Goal: Task Accomplishment & Management: Manage account settings

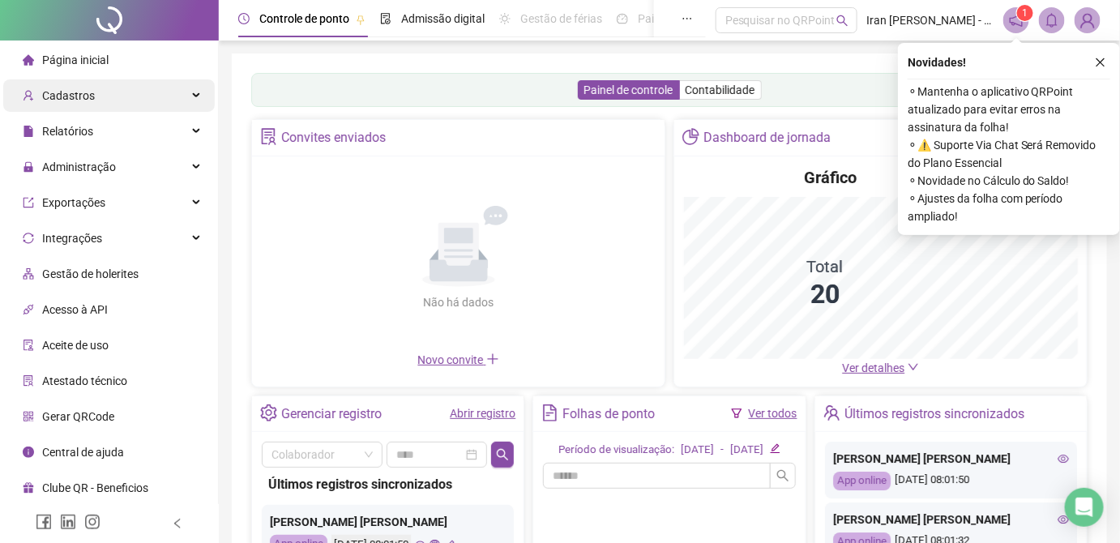
click at [110, 90] on div "Cadastros" at bounding box center [108, 95] width 211 height 32
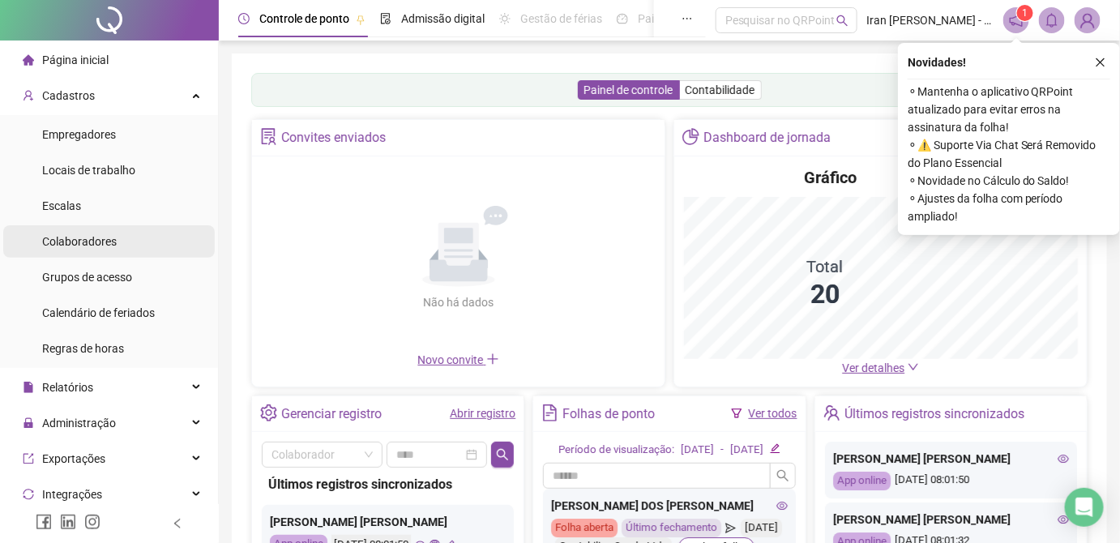
click at [105, 242] on span "Colaboradores" at bounding box center [79, 241] width 75 height 13
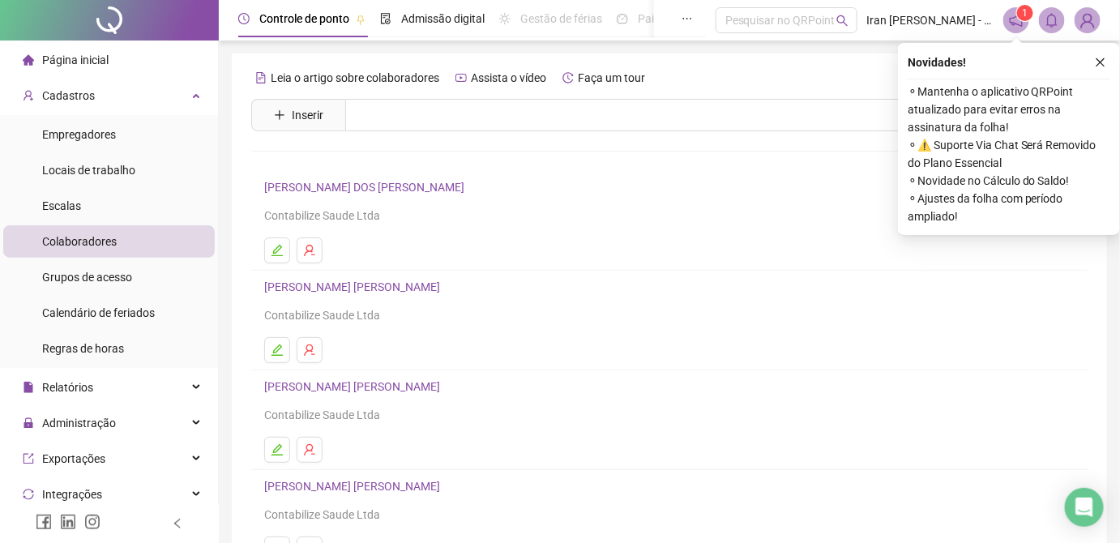
click at [1102, 68] on button "button" at bounding box center [1100, 62] width 19 height 19
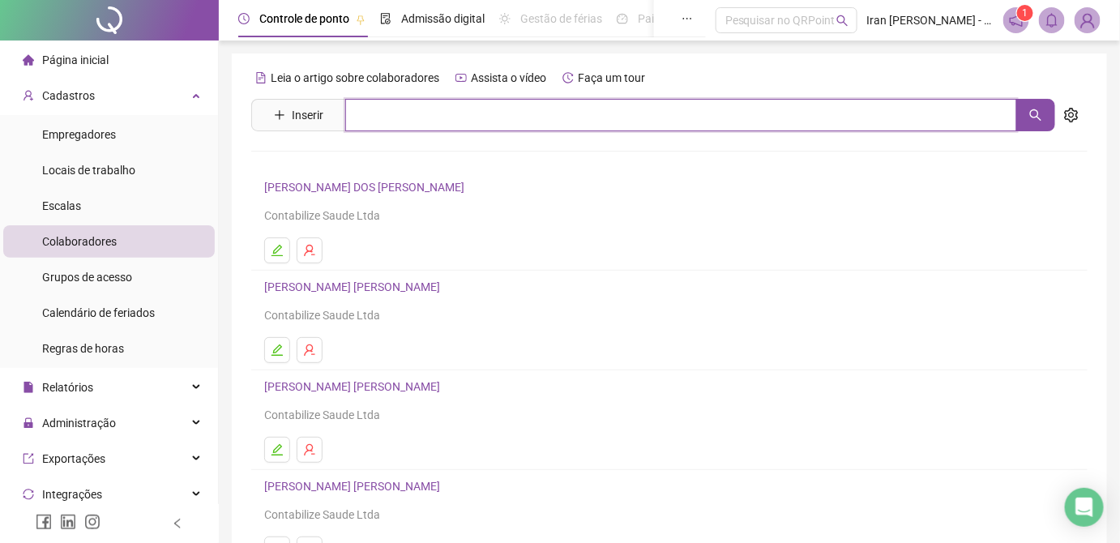
click at [518, 120] on input "text" at bounding box center [681, 115] width 672 height 32
click at [1048, 109] on button "button" at bounding box center [1035, 115] width 39 height 32
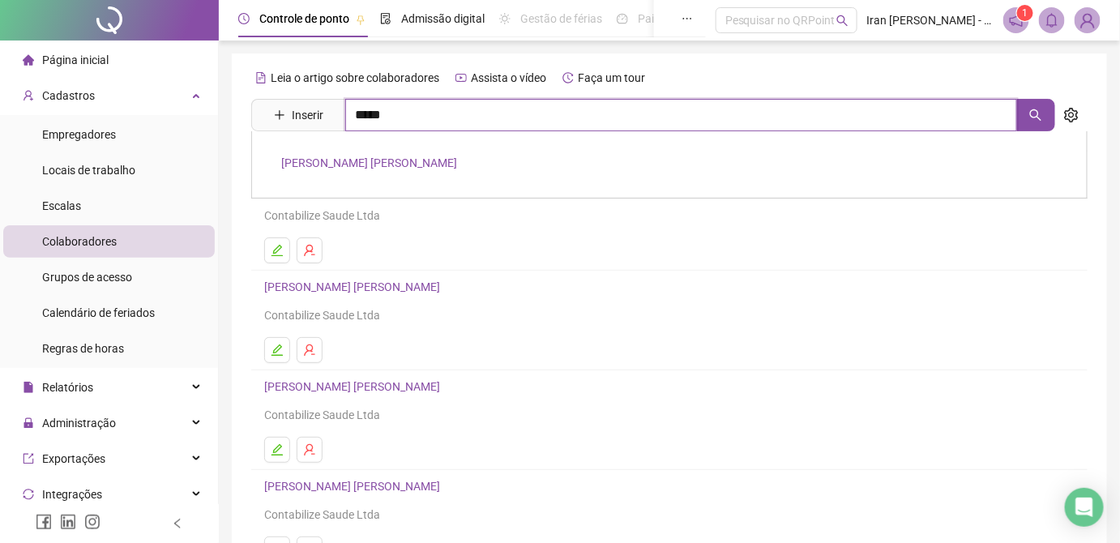
type input "*****"
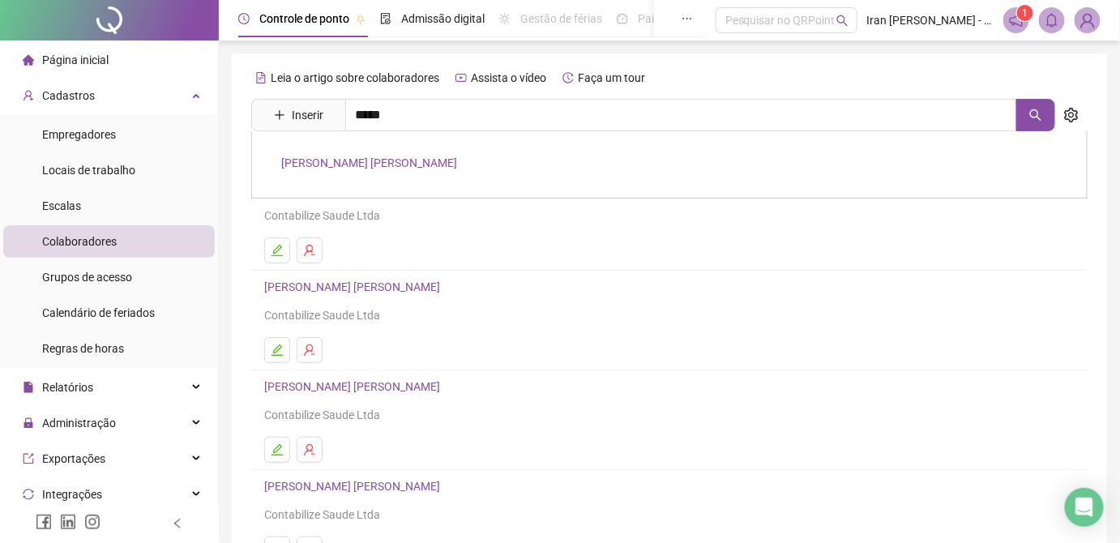
click at [350, 156] on link "[PERSON_NAME] [PERSON_NAME]" at bounding box center [369, 162] width 176 height 13
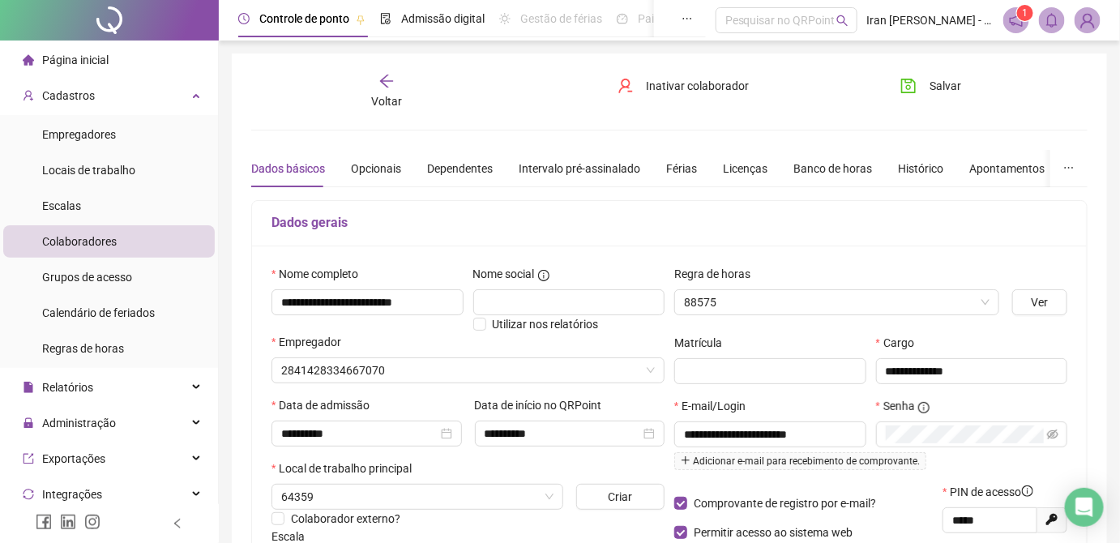
type input "**********"
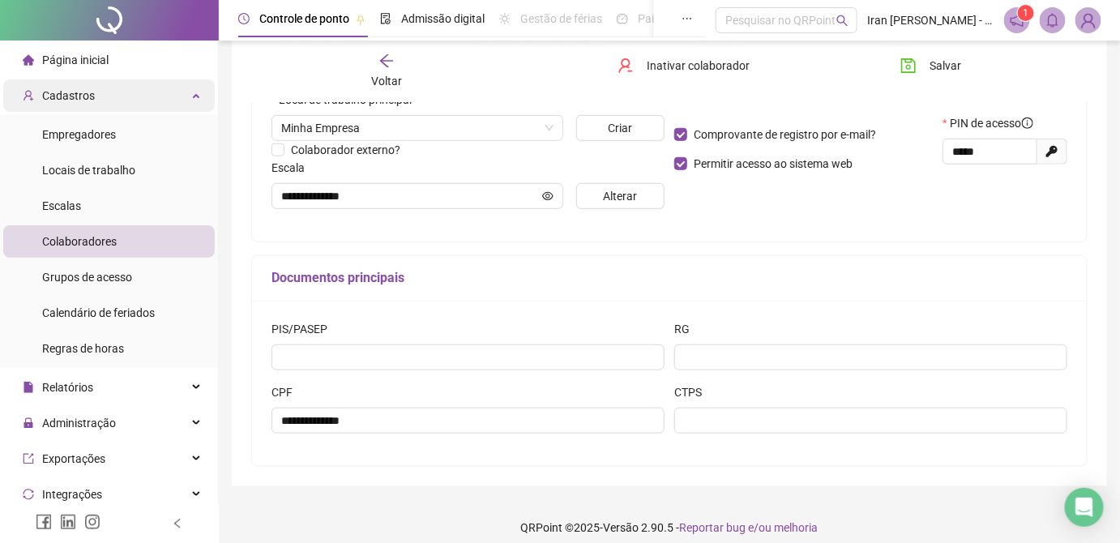
click at [130, 97] on div "Cadastros" at bounding box center [108, 95] width 211 height 32
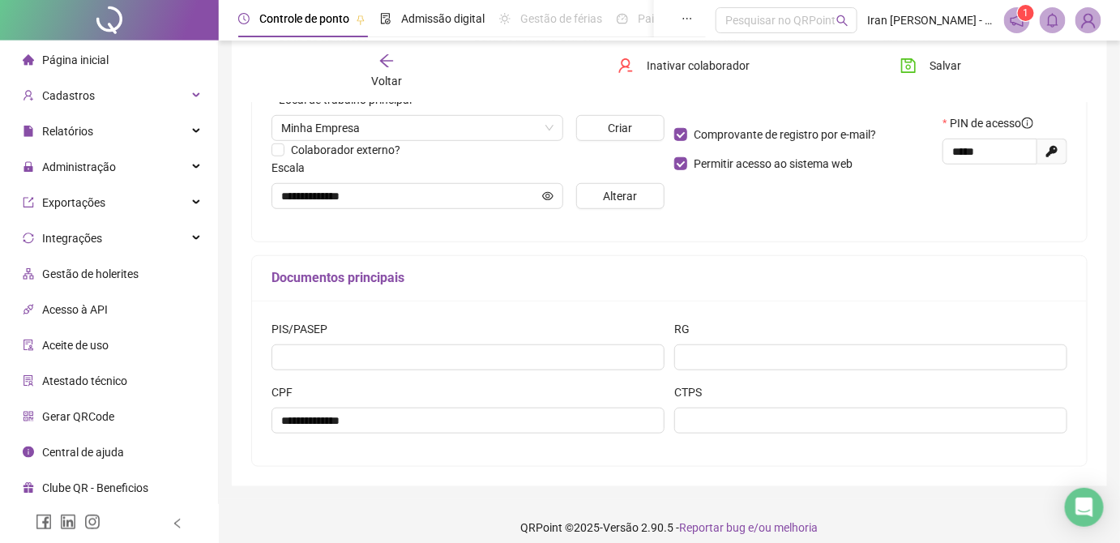
click at [387, 66] on icon "arrow-left" at bounding box center [386, 60] width 13 height 13
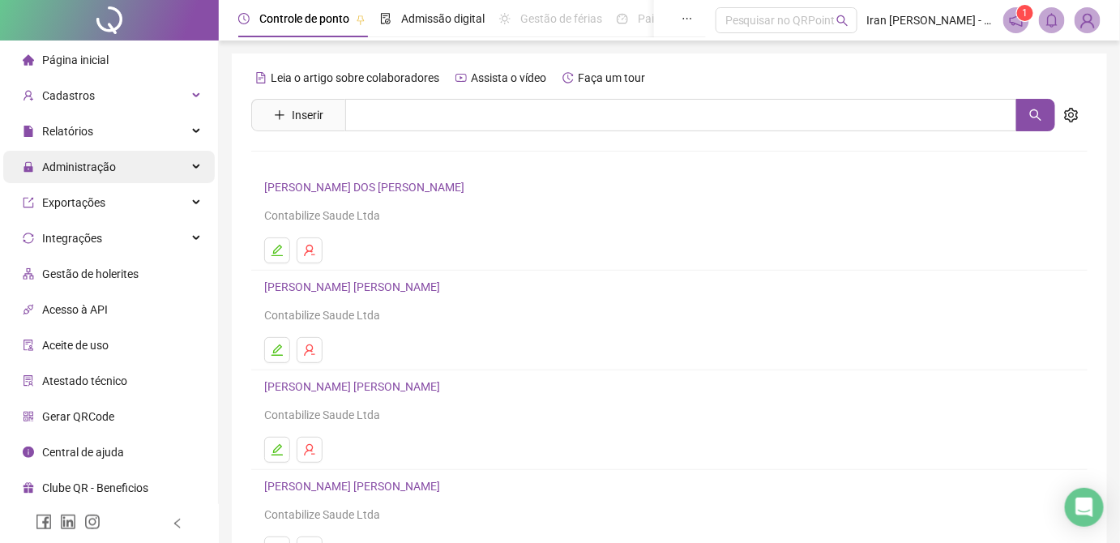
click at [126, 167] on div "Administração" at bounding box center [108, 167] width 211 height 32
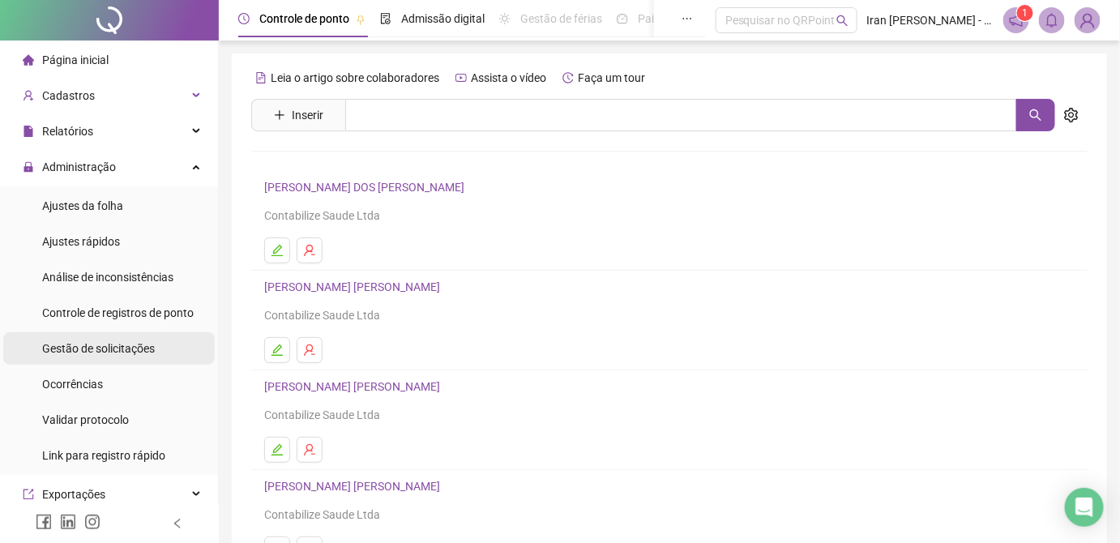
click at [111, 352] on span "Gestão de solicitações" at bounding box center [98, 348] width 113 height 13
